Goal: Find specific fact: Find contact information

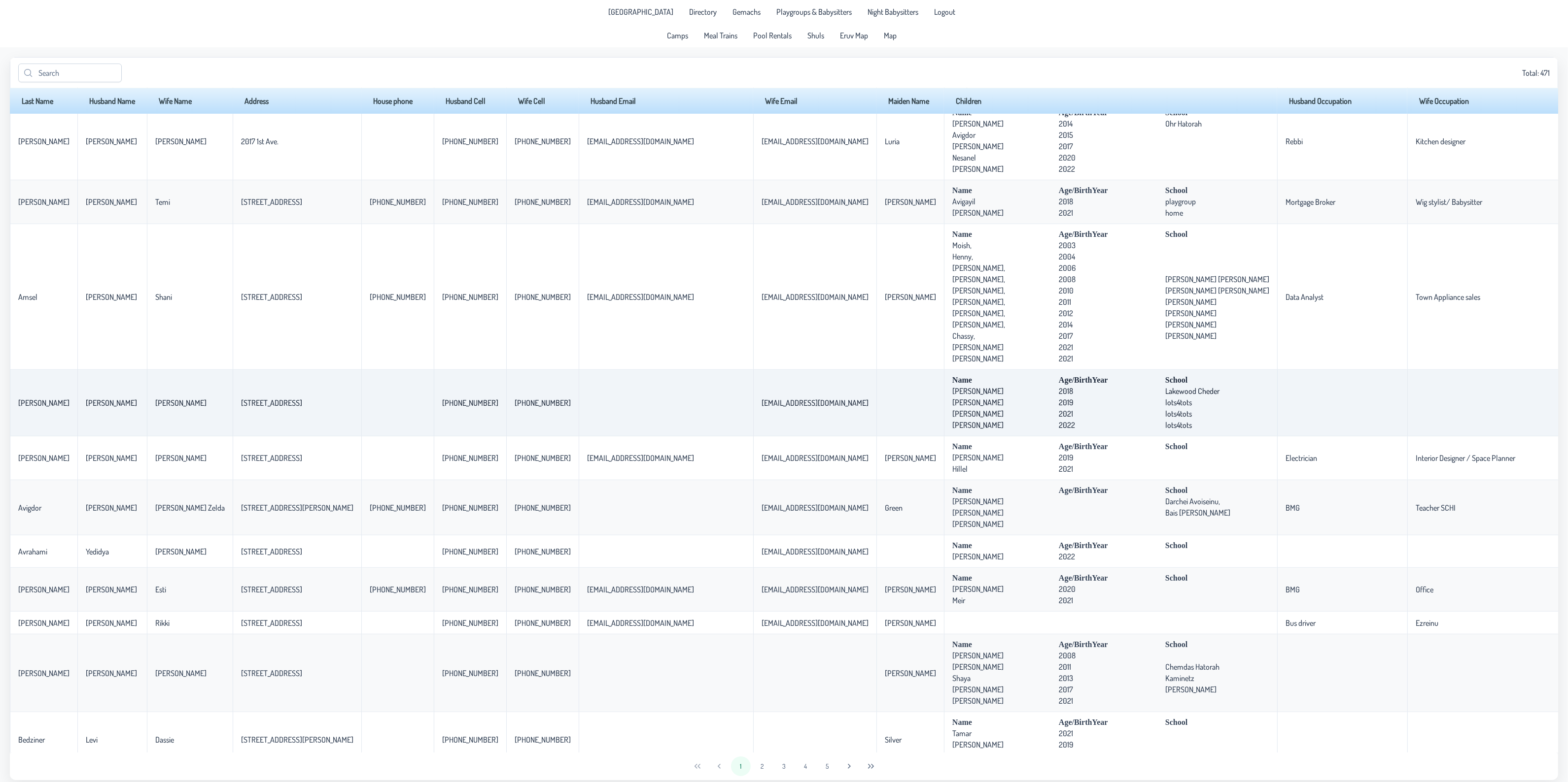
scroll to position [677, 0]
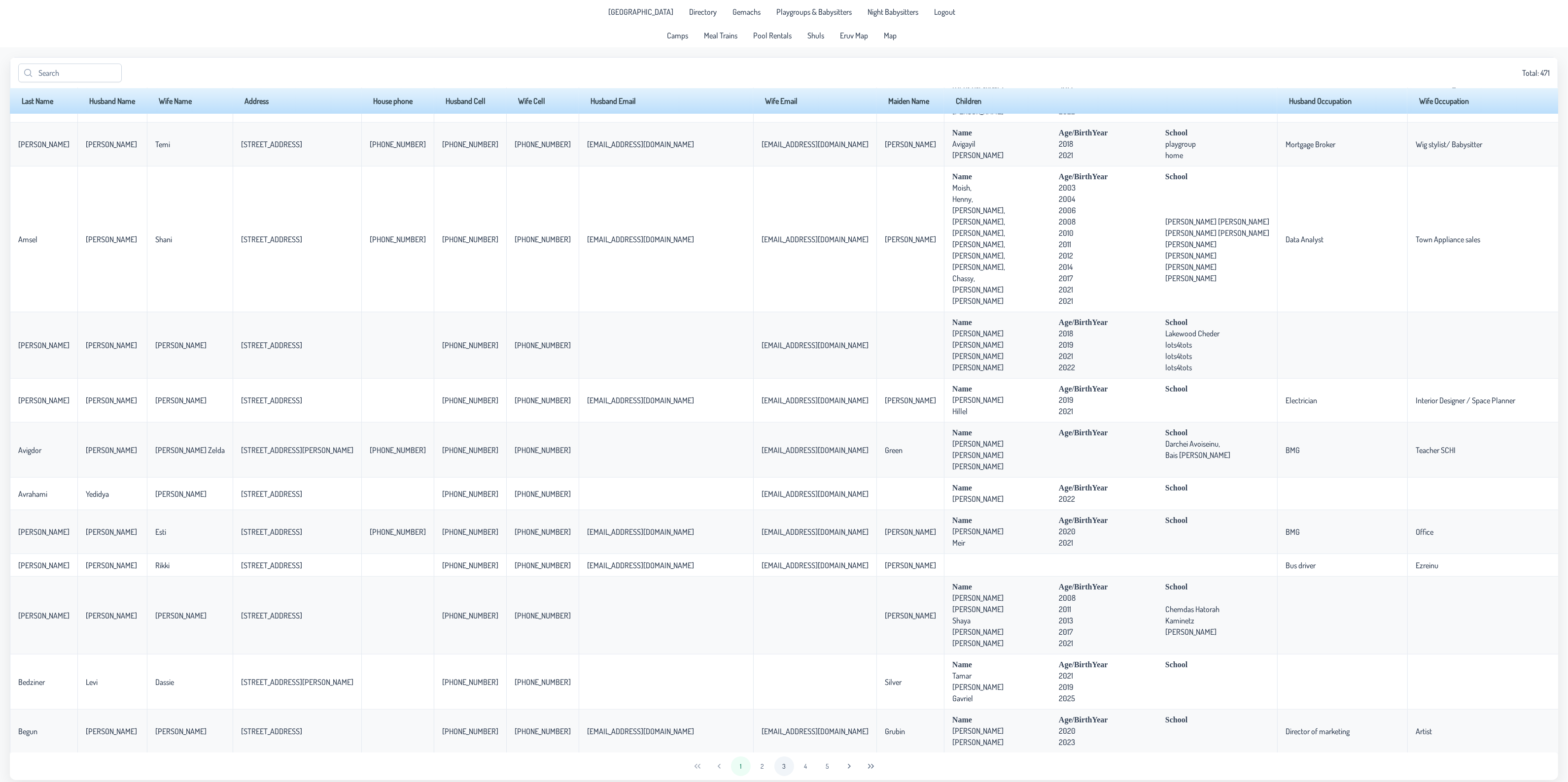
click at [775, 767] on button "3" at bounding box center [784, 766] width 20 height 19
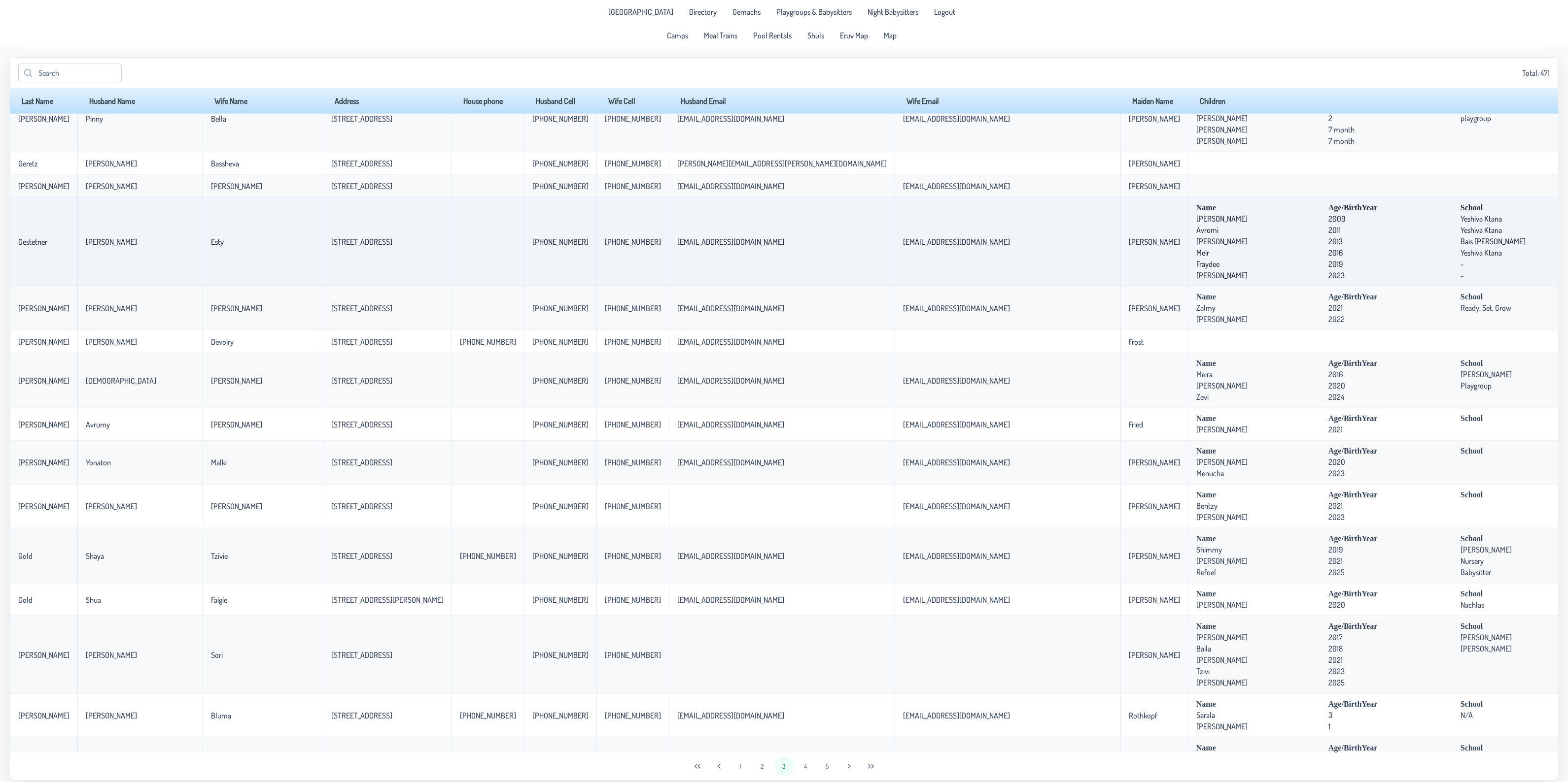
scroll to position [1598, 0]
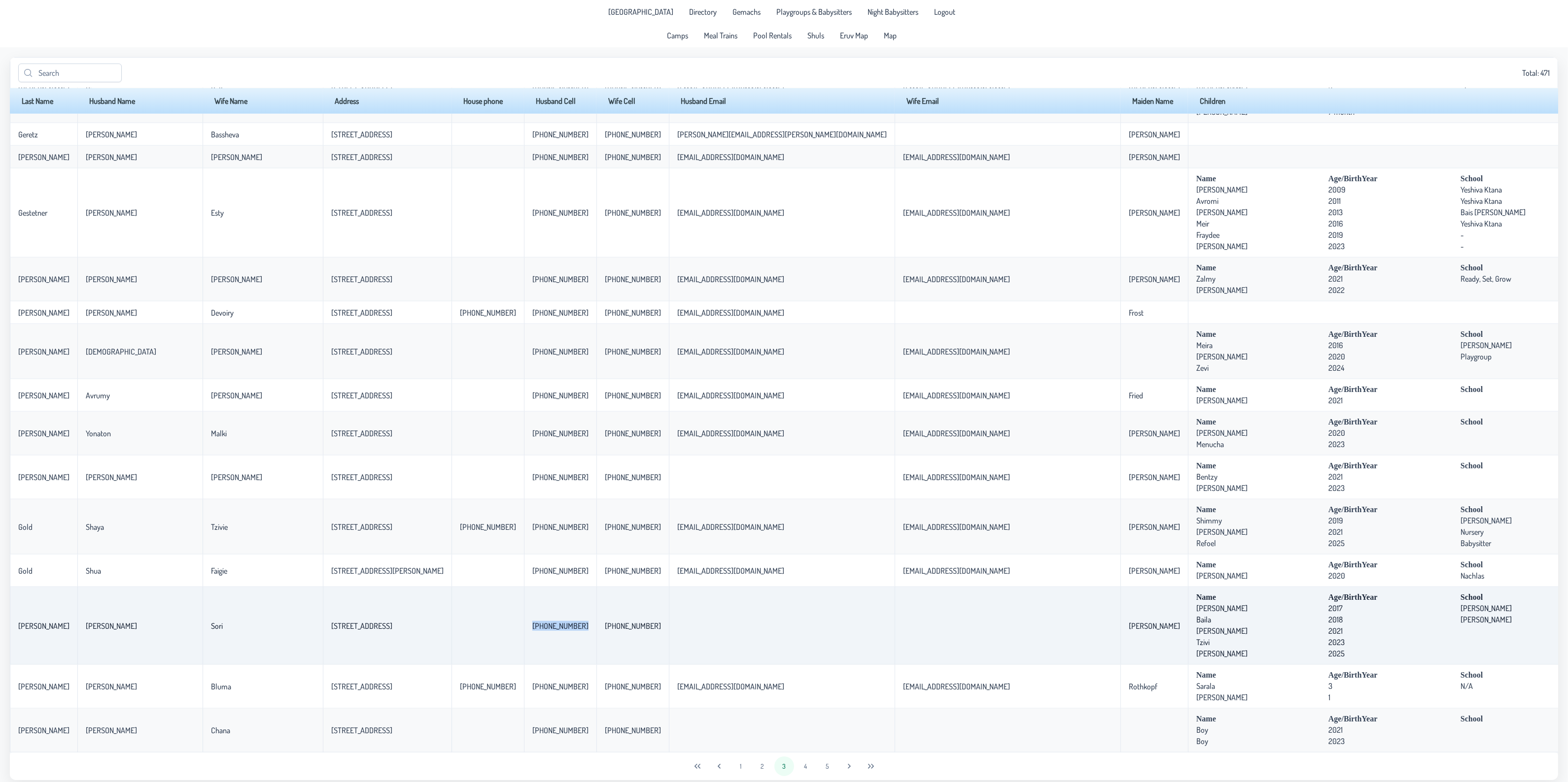
drag, startPoint x: 441, startPoint y: 624, endPoint x: 486, endPoint y: 616, distance: 45.7
click at [524, 616] on td "[PHONE_NUMBER]" at bounding box center [560, 626] width 73 height 78
copy p-celleditor "[PHONE_NUMBER]"
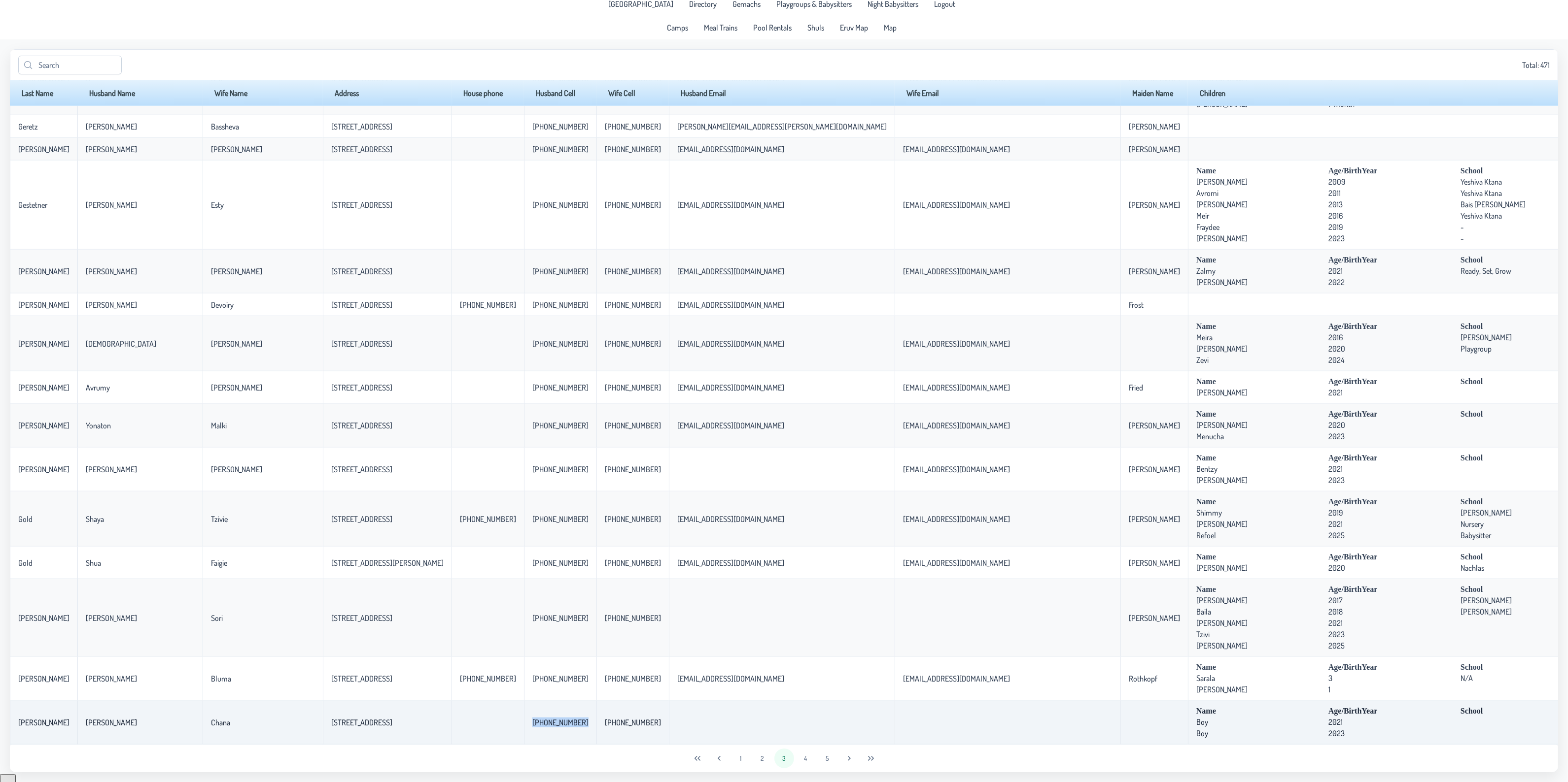
drag, startPoint x: 441, startPoint y: 721, endPoint x: 488, endPoint y: 720, distance: 47.0
click at [532, 720] on p-celleditor "[PHONE_NUMBER]" at bounding box center [560, 722] width 56 height 10
copy p-celleditor "[PHONE_NUMBER]"
click at [807, 754] on button "4" at bounding box center [806, 758] width 20 height 19
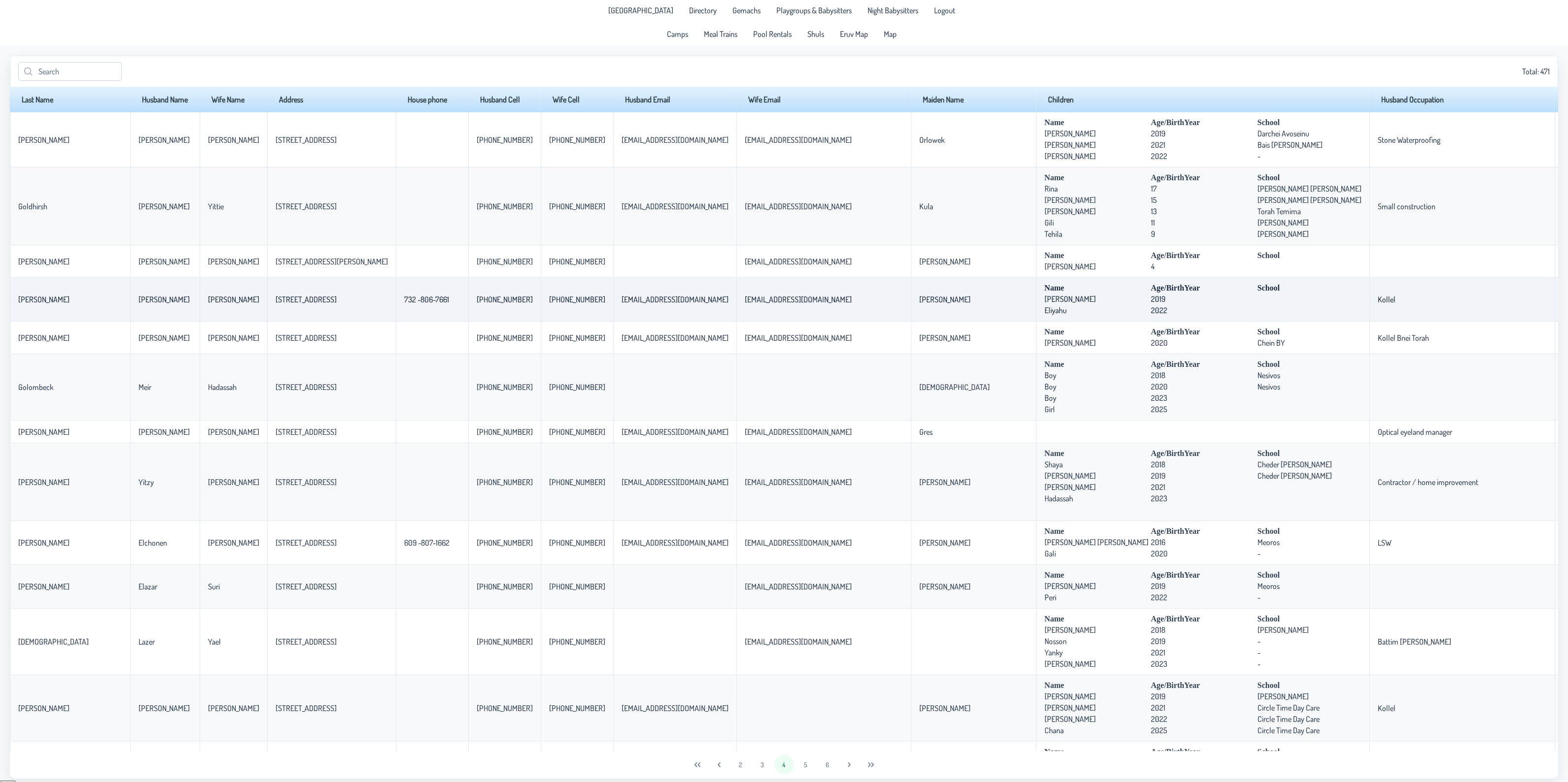
scroll to position [0, 0]
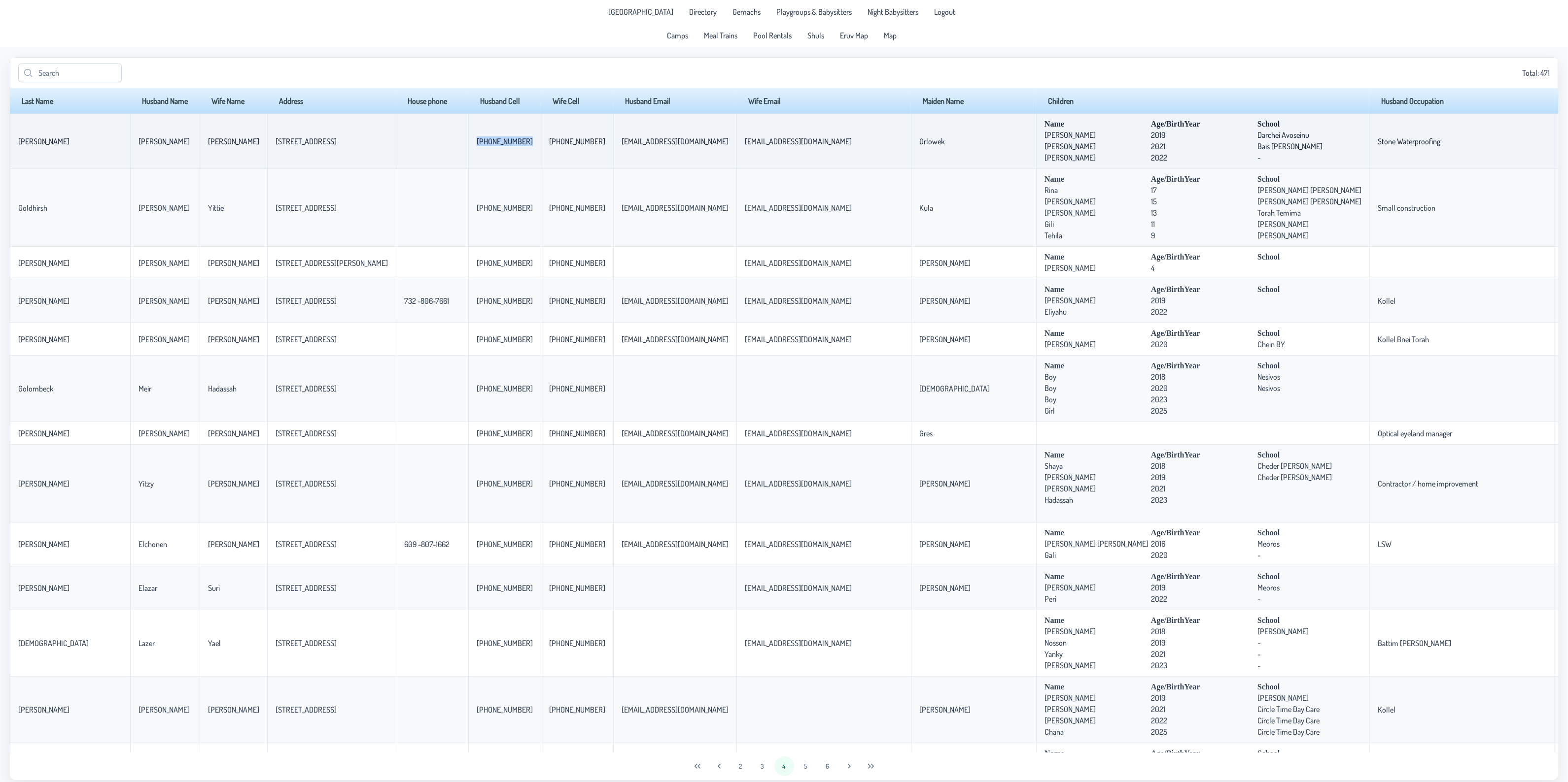
drag, startPoint x: 428, startPoint y: 141, endPoint x: 477, endPoint y: 141, distance: 49.0
click at [477, 141] on td "[PHONE_NUMBER]" at bounding box center [504, 142] width 73 height 55
copy p-celleditor "[PHONE_NUMBER]"
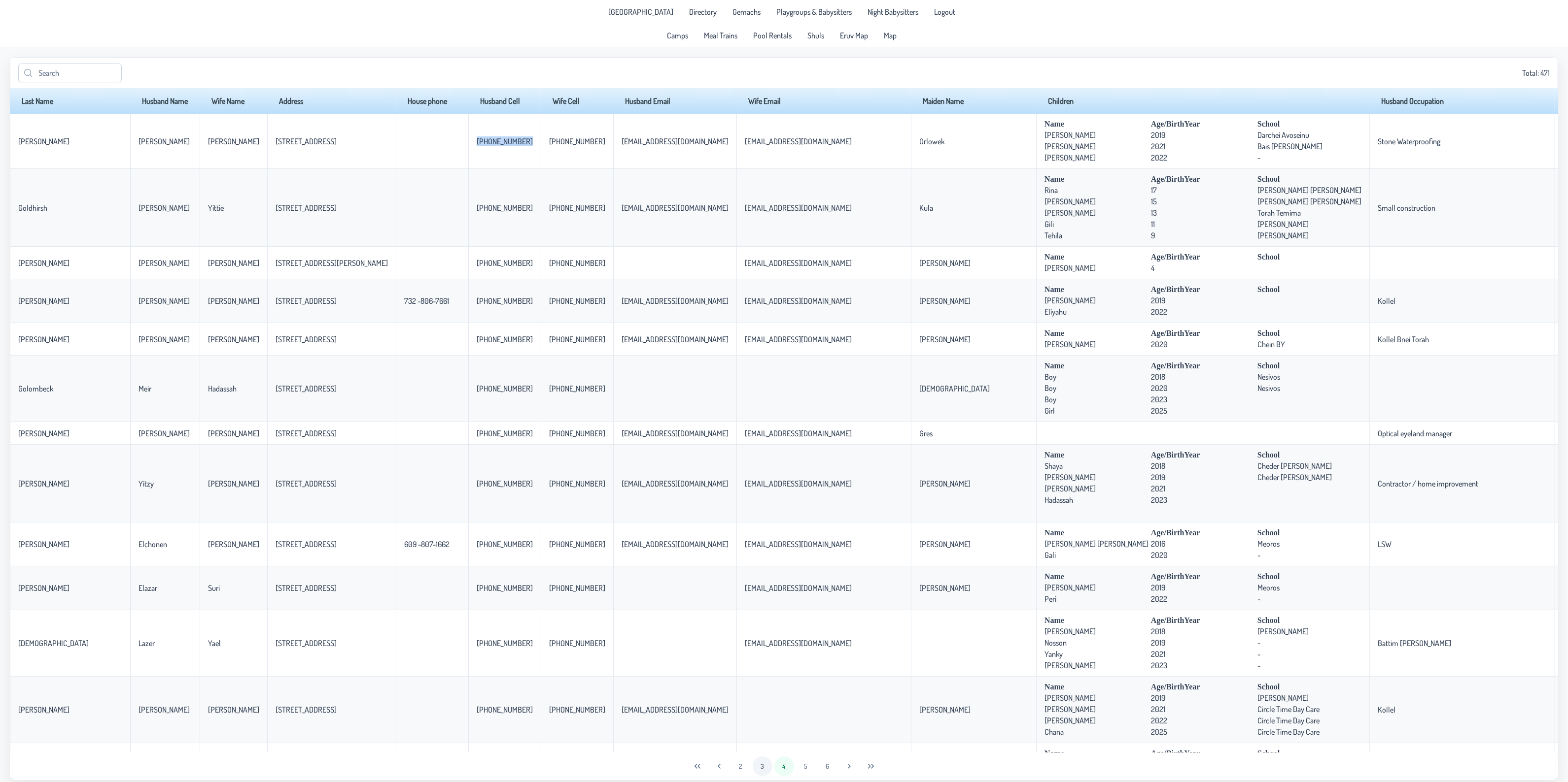
click at [758, 767] on button "3" at bounding box center [762, 766] width 20 height 19
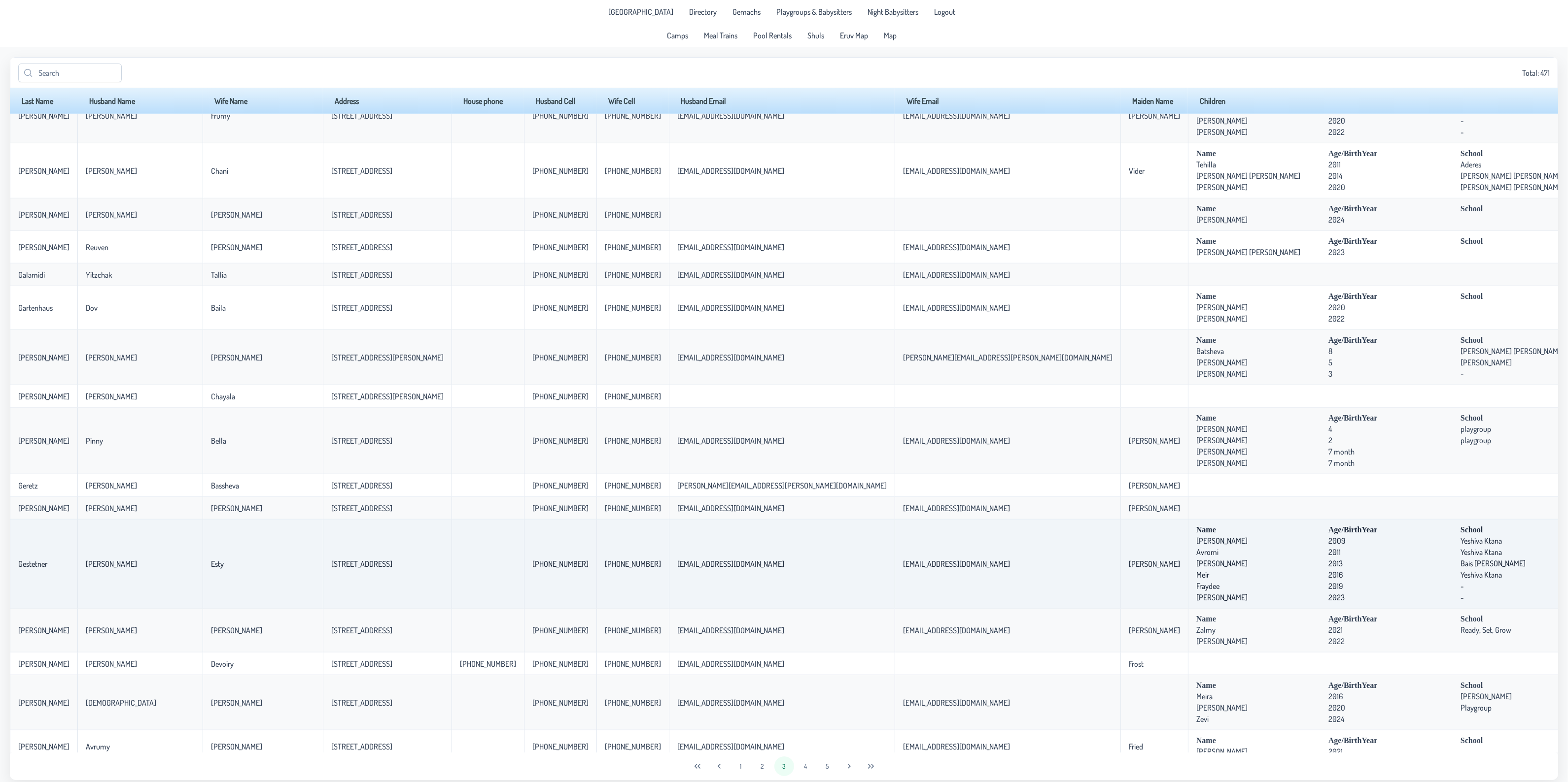
scroll to position [1168, 0]
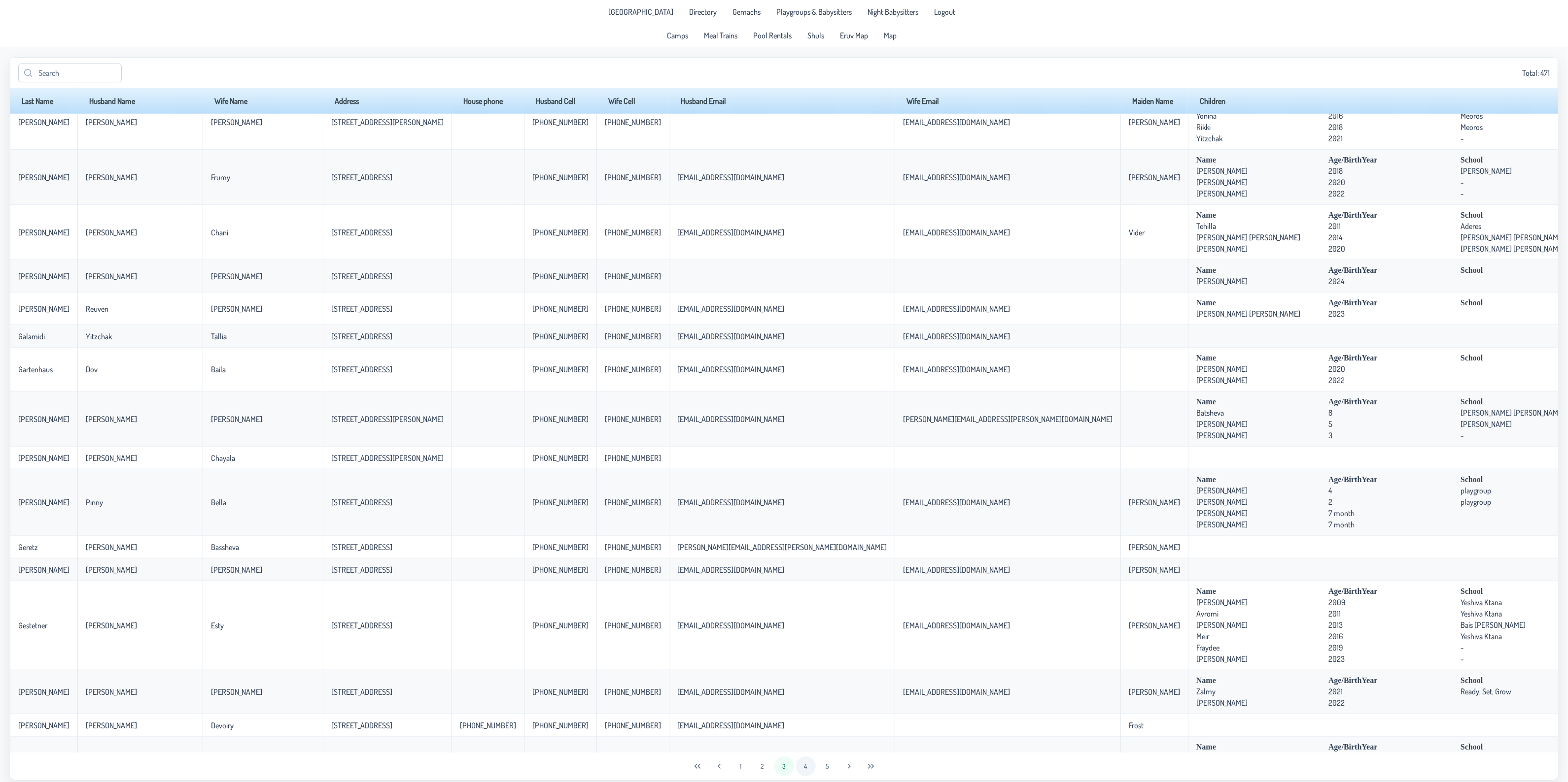
click at [807, 767] on button "4" at bounding box center [806, 766] width 20 height 19
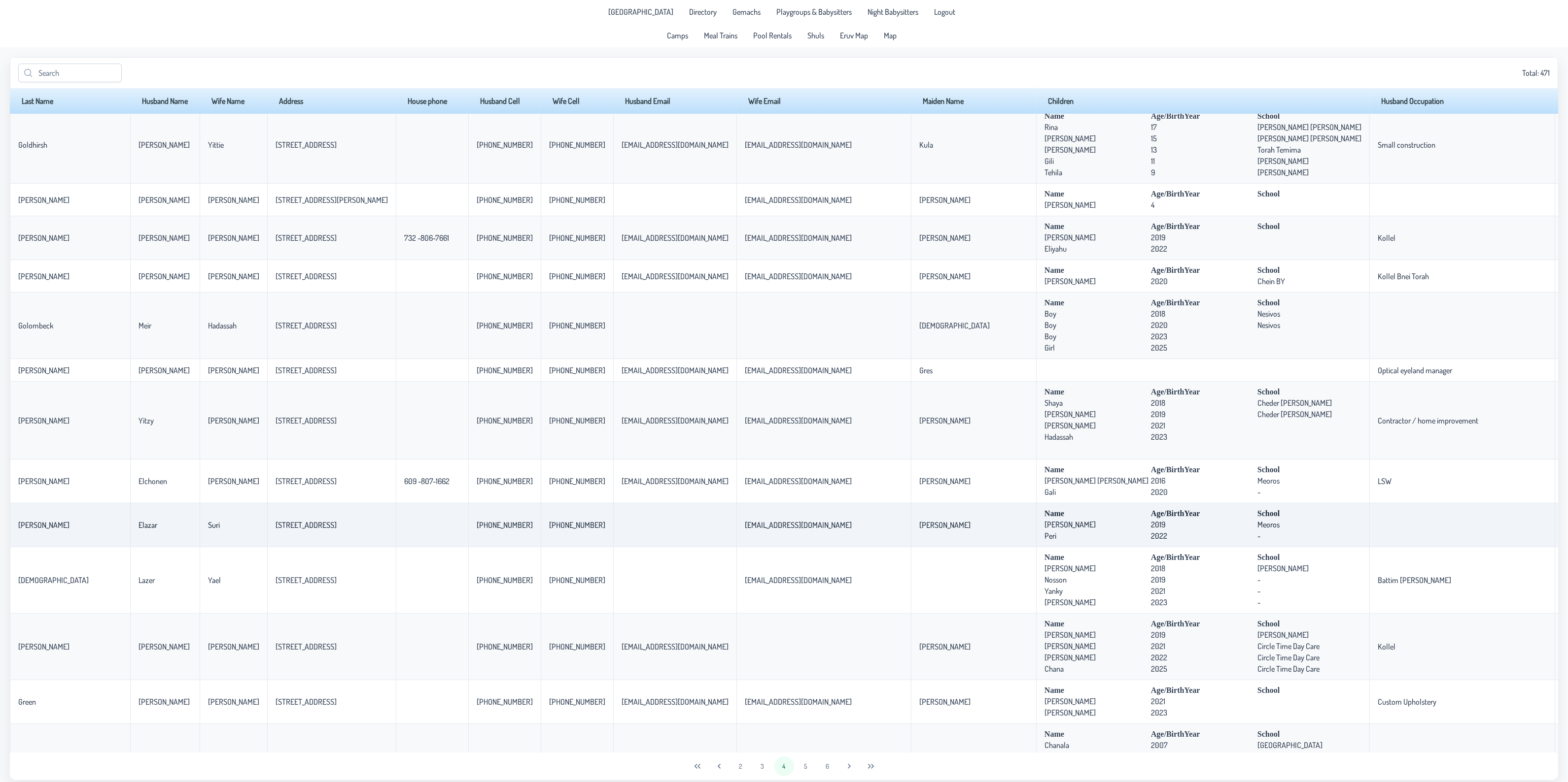
scroll to position [0, 0]
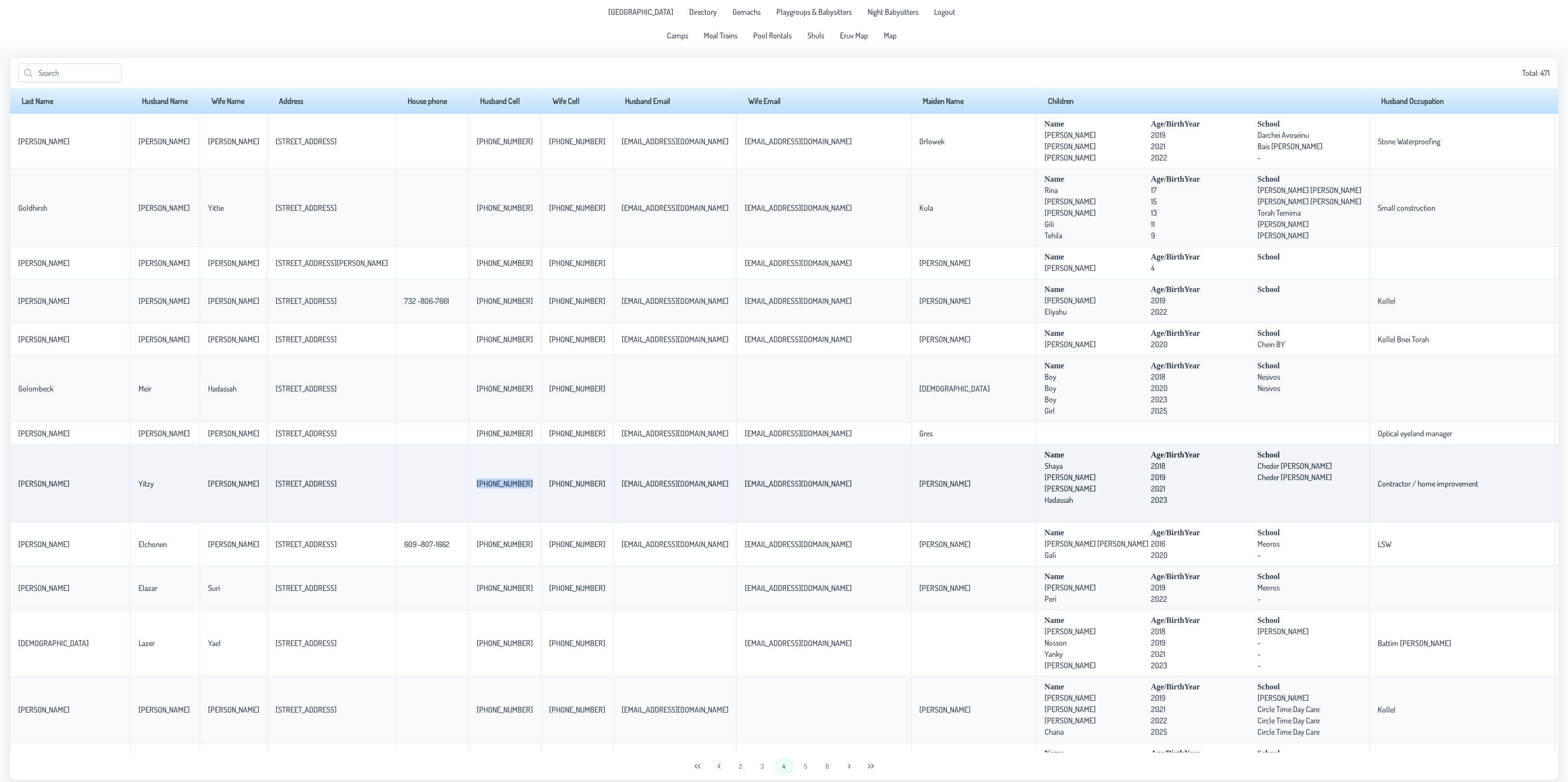
drag, startPoint x: 425, startPoint y: 486, endPoint x: 483, endPoint y: 487, distance: 58.0
click at [483, 487] on td "[PHONE_NUMBER]" at bounding box center [504, 484] width 73 height 78
copy p-celleditor "[PHONE_NUMBER]"
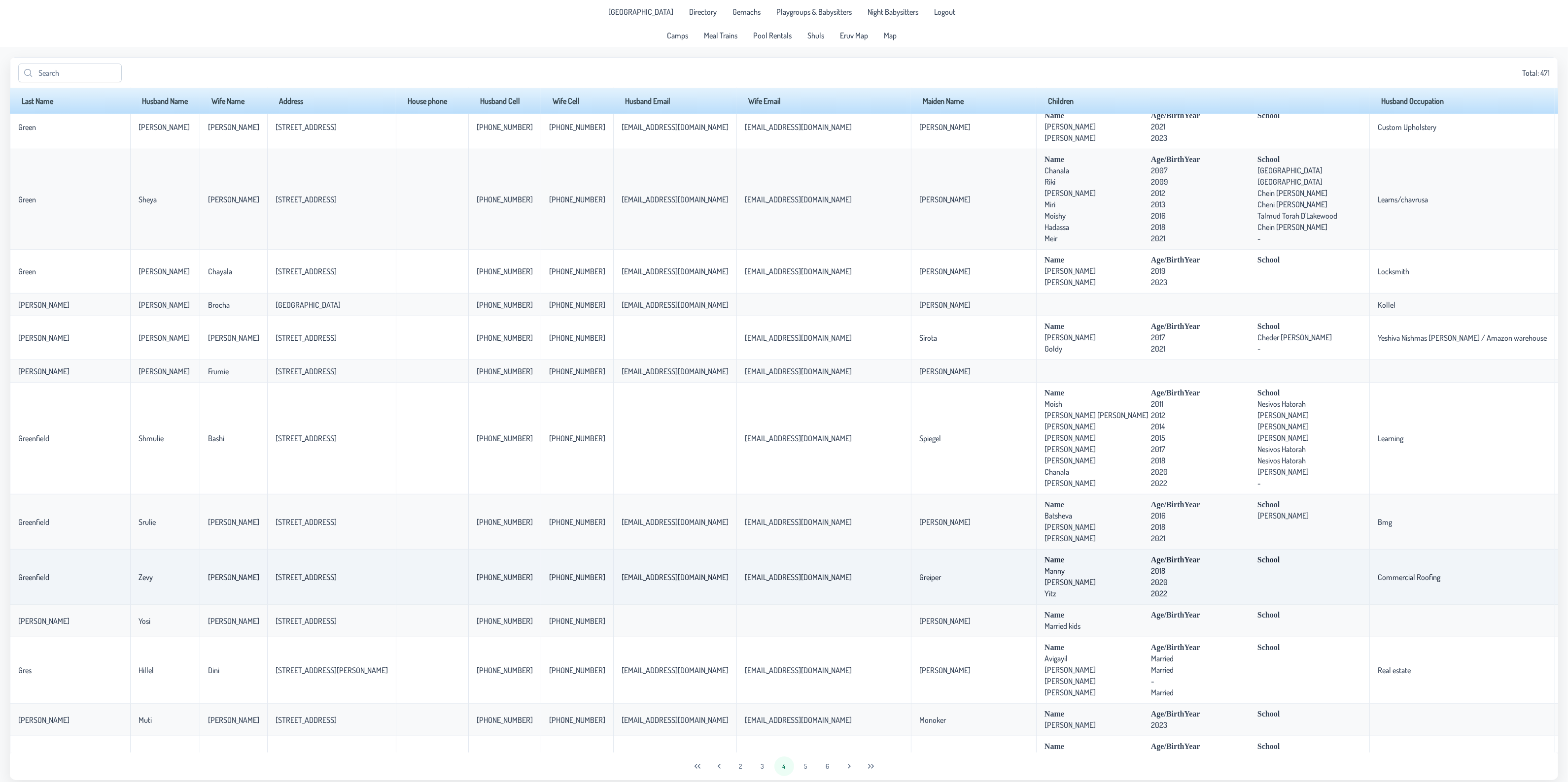
scroll to position [677, 0]
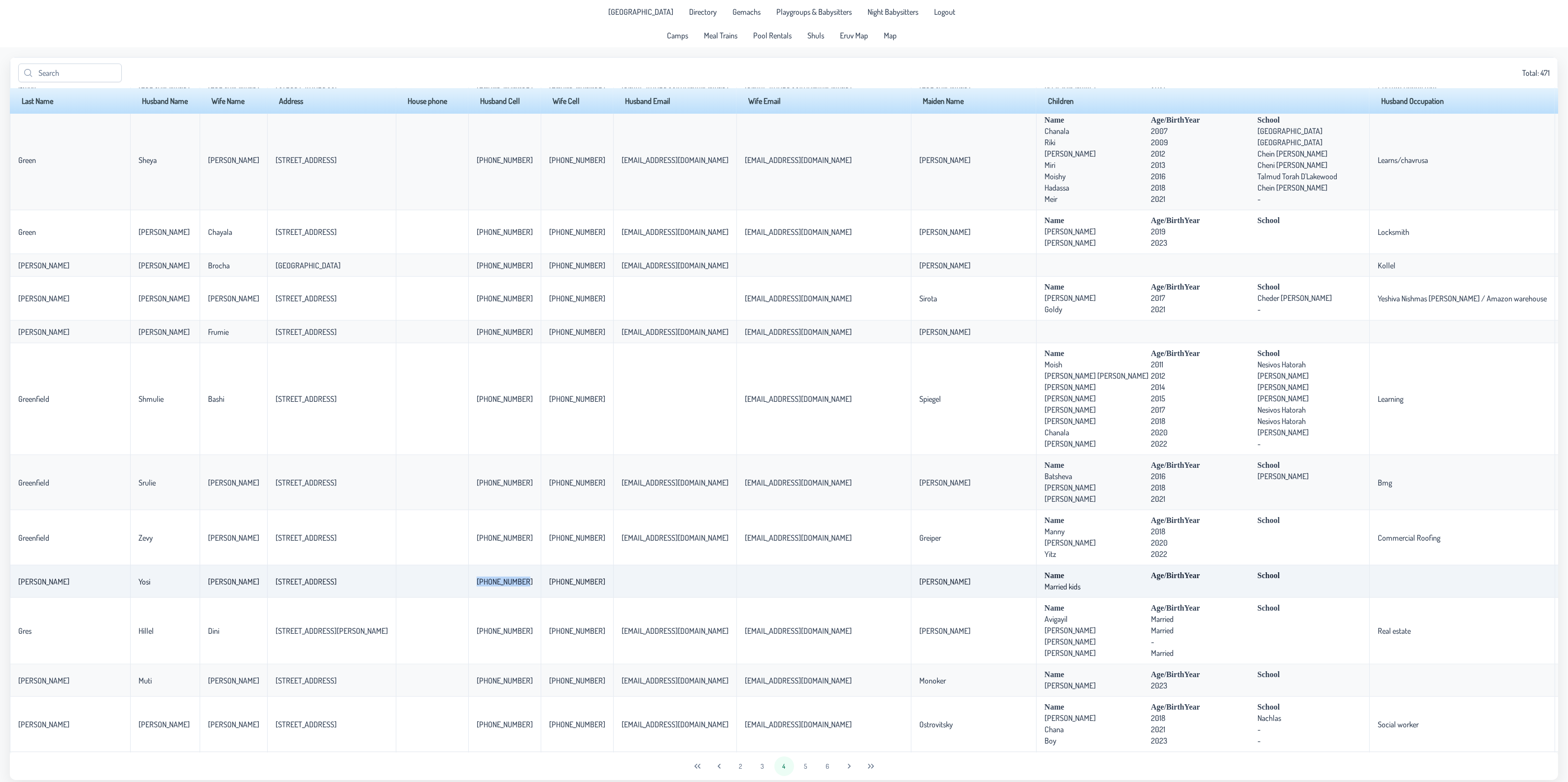
drag, startPoint x: 429, startPoint y: 592, endPoint x: 474, endPoint y: 590, distance: 45.0
click at [476, 586] on p-celleditor "[PHONE_NUMBER]" at bounding box center [504, 581] width 56 height 10
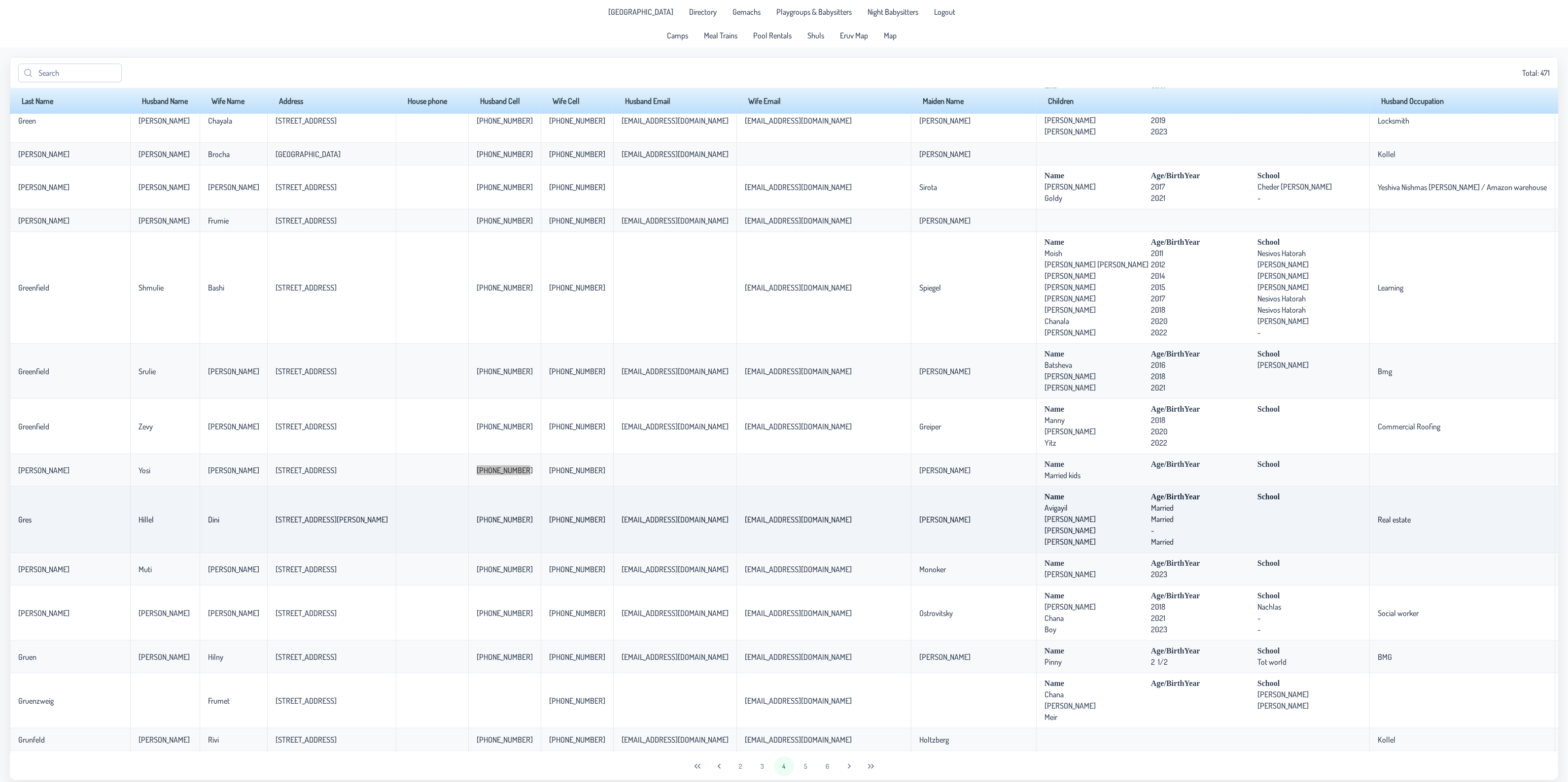
scroll to position [800, 0]
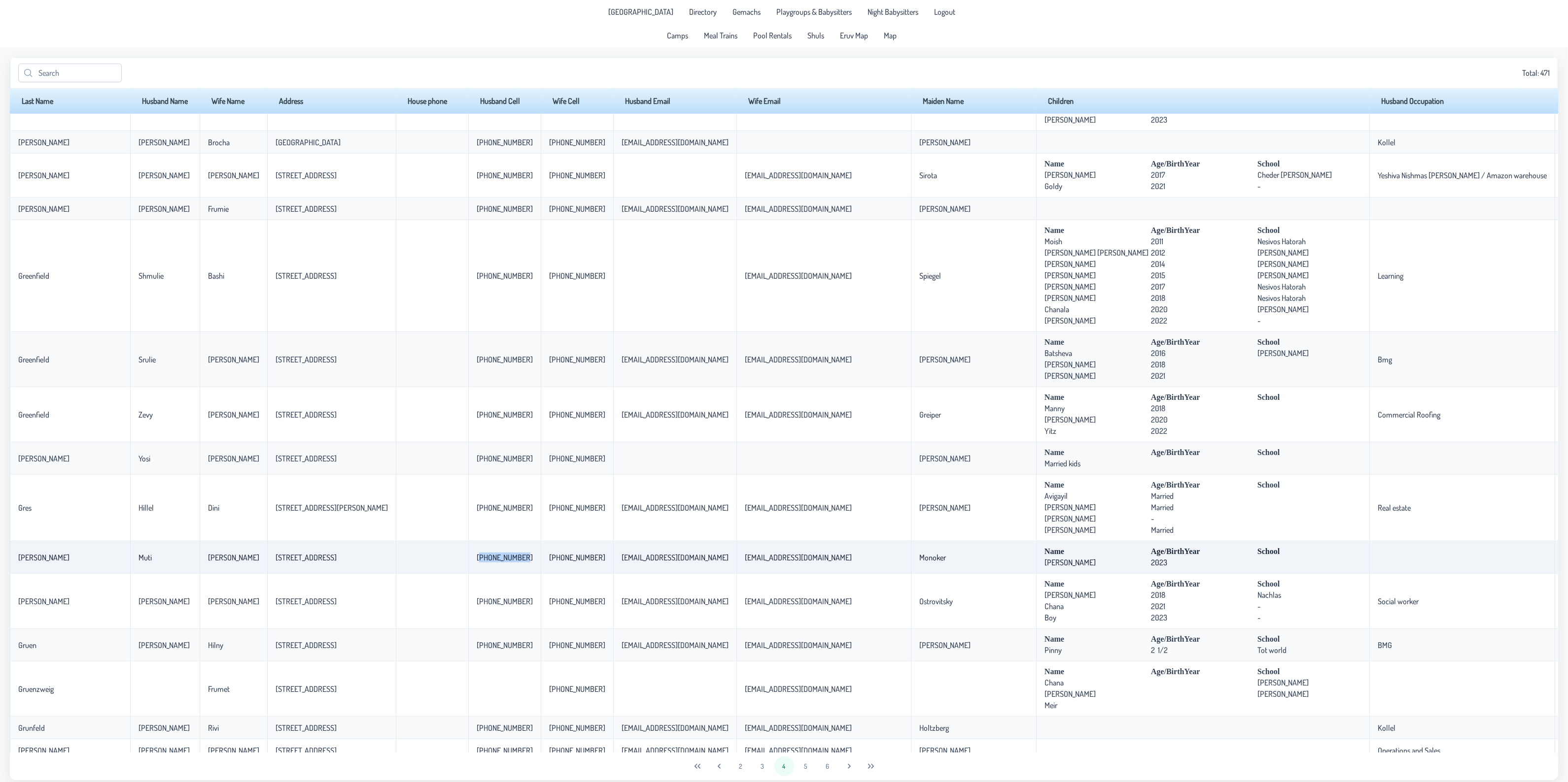
drag, startPoint x: 431, startPoint y: 568, endPoint x: 474, endPoint y: 566, distance: 43.0
click at [476, 562] on p-celleditor "[PHONE_NUMBER]" at bounding box center [504, 557] width 56 height 10
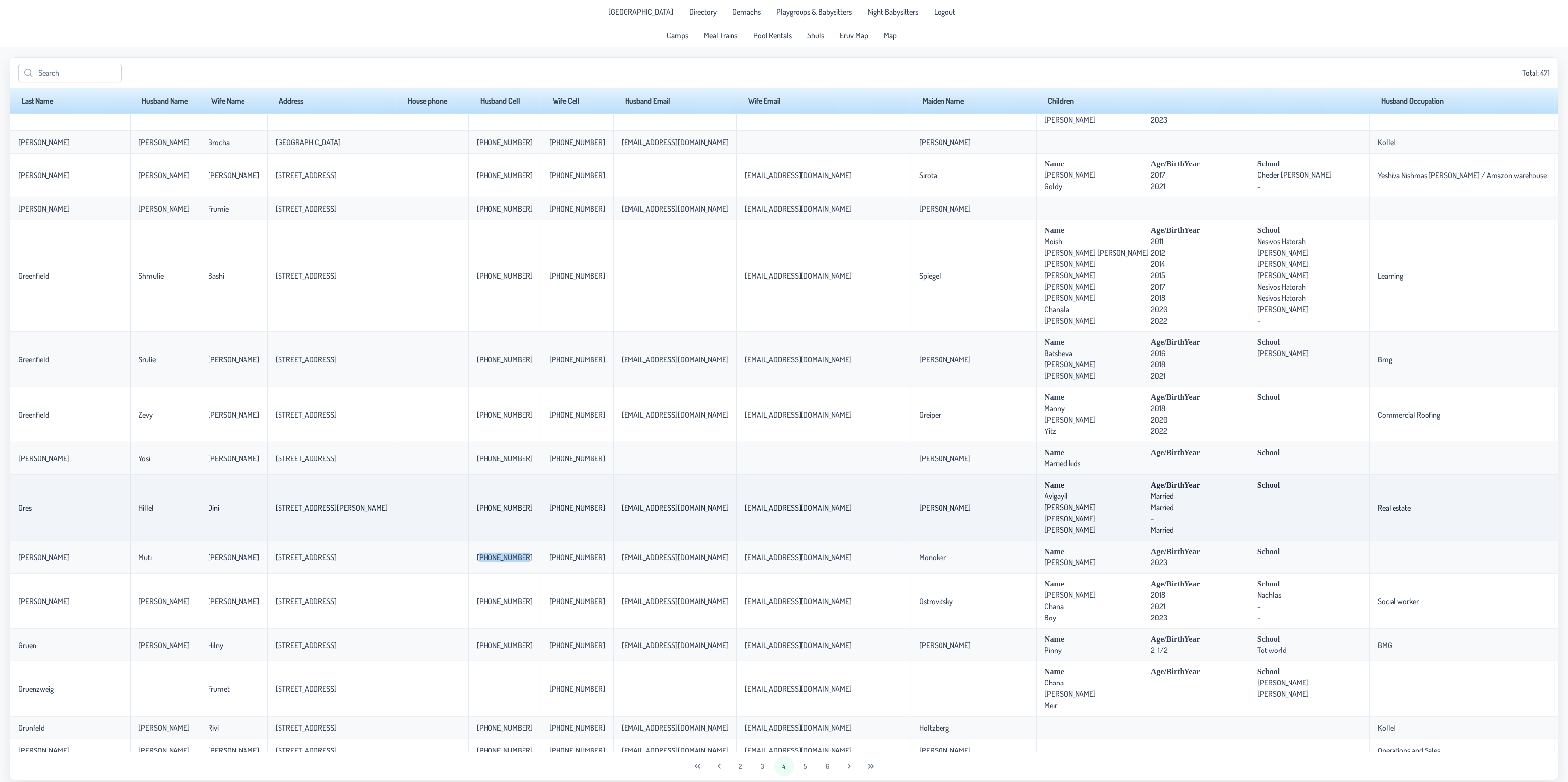
copy p-celleditor "[PHONE_NUMBER]"
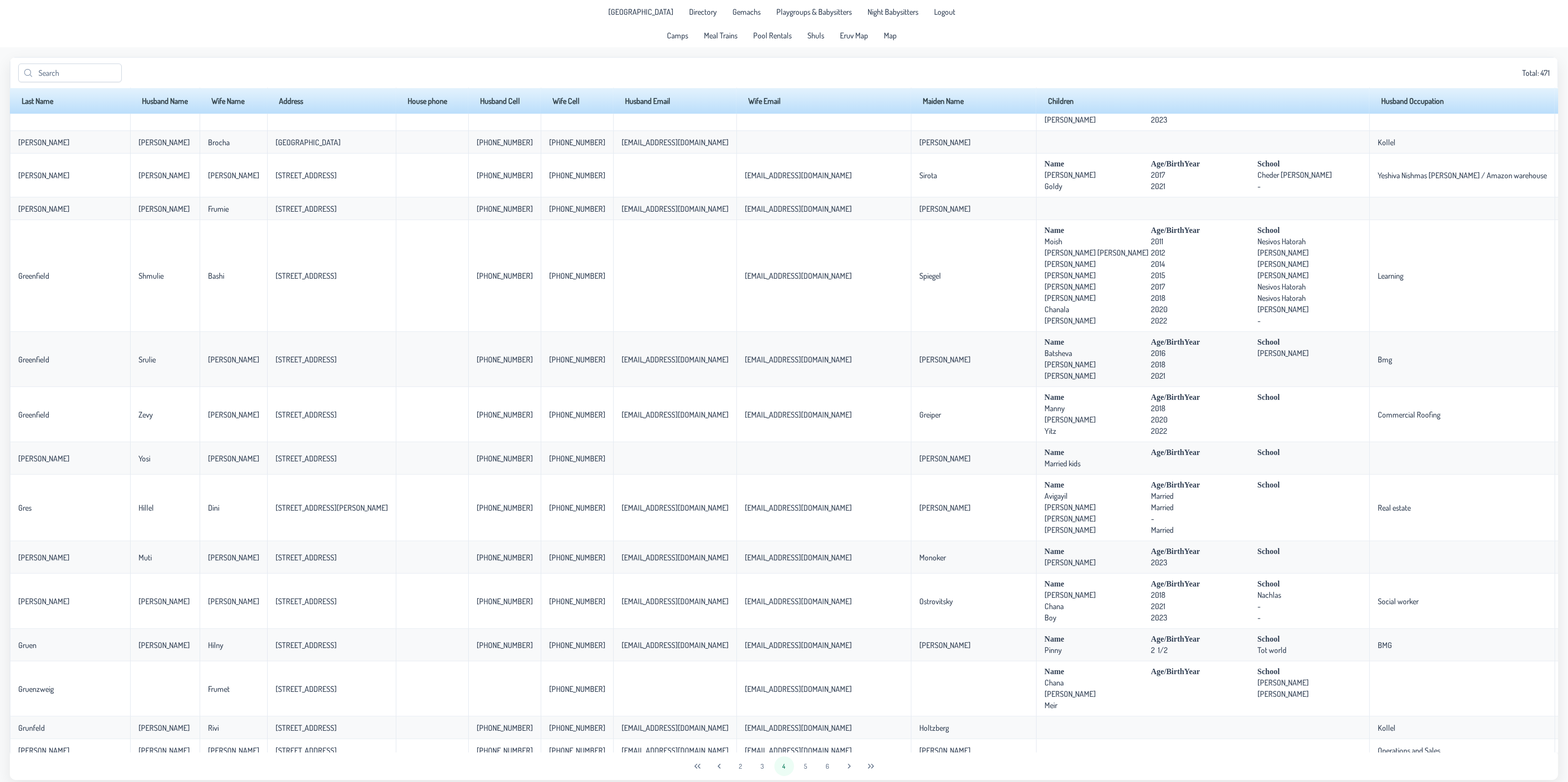
click at [1347, 1] on div "[GEOGRAPHIC_DATA] Directory Gemachs Playgroups & Babysitters Night Babysitters …" at bounding box center [784, 23] width 1568 height 47
